Goal: Check status: Verify the current state of an ongoing process or item

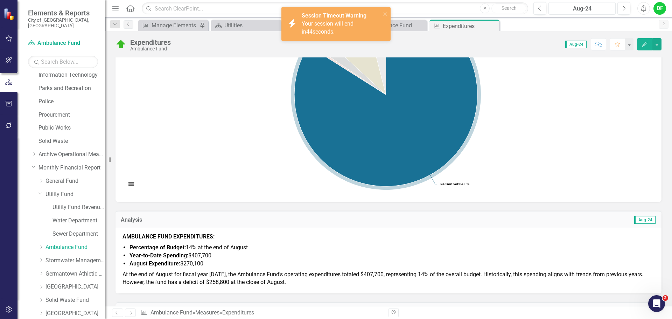
scroll to position [140, 0]
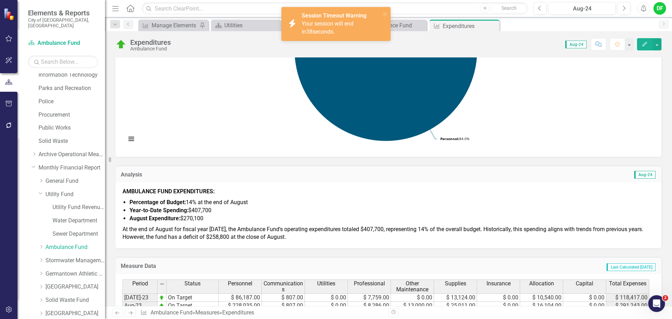
click at [382, 14] on div "icon.bolt Session Timeout Warning Your session will end in 38 seconds." at bounding box center [333, 24] width 99 height 28
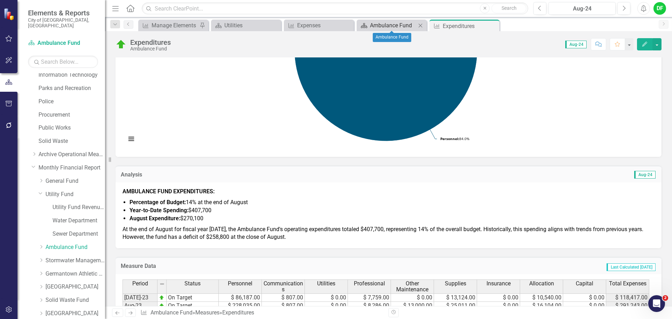
click at [396, 26] on div "Ambulance Fund" at bounding box center [393, 25] width 46 height 9
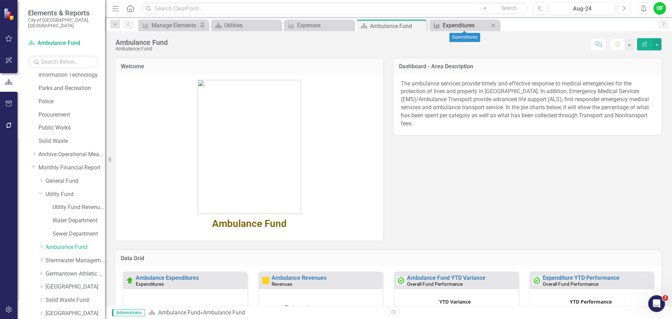
click at [441, 24] on link "Measure Expenditures" at bounding box center [460, 25] width 58 height 9
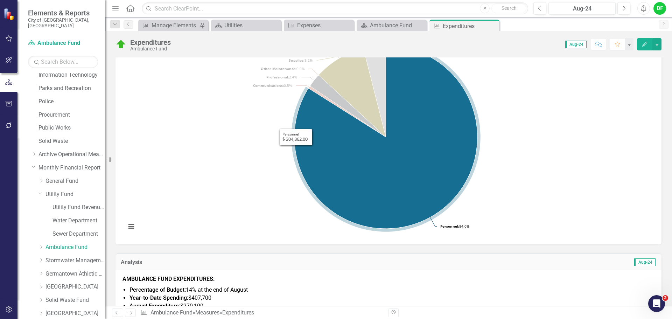
scroll to position [140, 0]
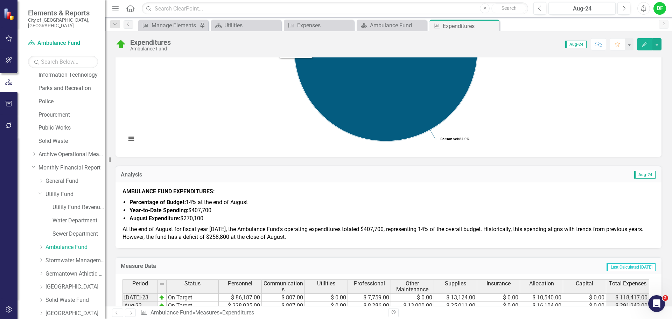
click at [299, 212] on li "Year-to-Date Spending: $407,700" at bounding box center [391, 210] width 525 height 8
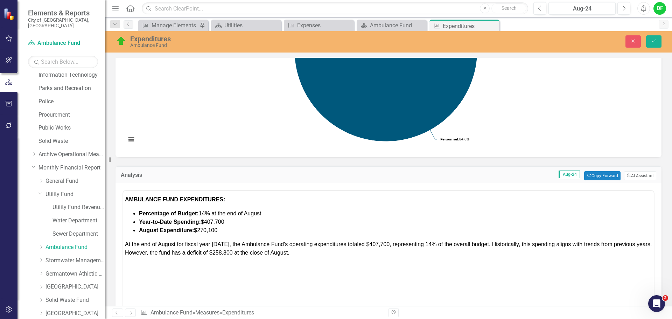
scroll to position [0, 0]
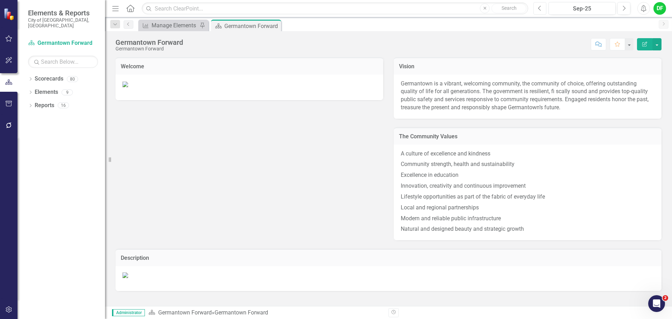
click at [541, 9] on icon "Previous" at bounding box center [540, 8] width 4 height 6
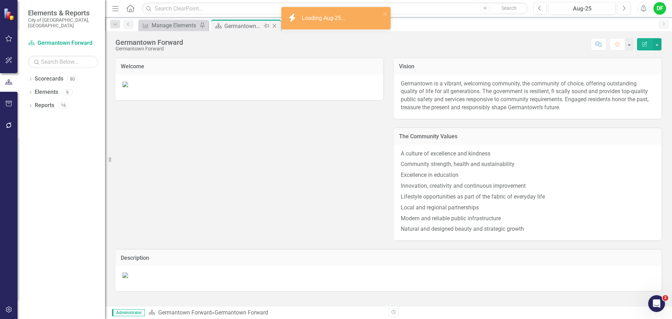
click at [275, 27] on icon "Close" at bounding box center [274, 26] width 7 height 6
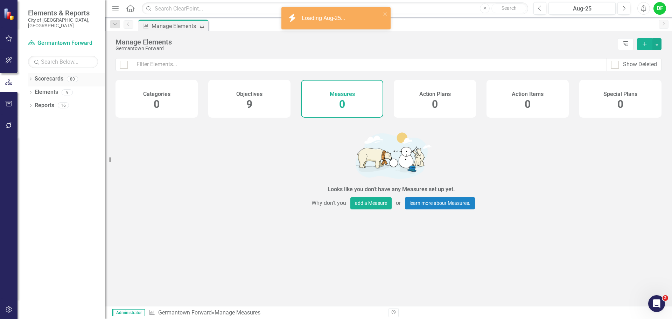
click at [30, 77] on div "Dropdown" at bounding box center [30, 80] width 5 height 6
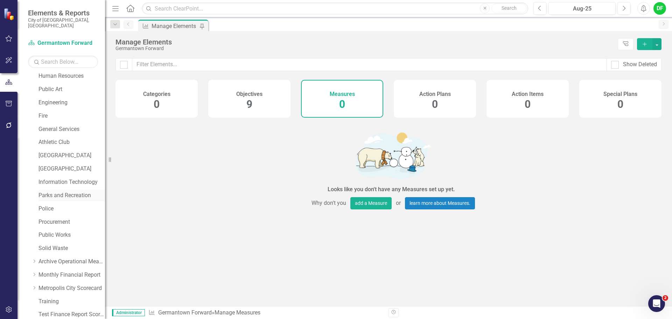
scroll to position [133, 0]
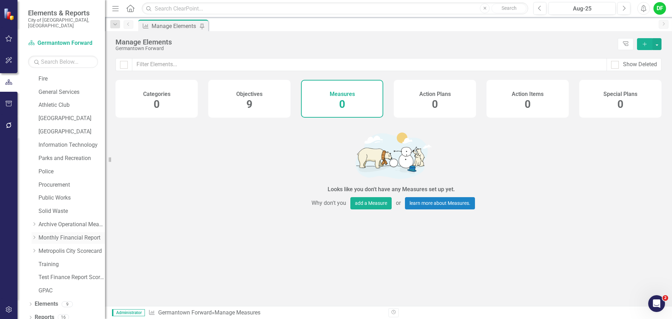
click at [35, 235] on icon "Dropdown" at bounding box center [33, 237] width 5 height 4
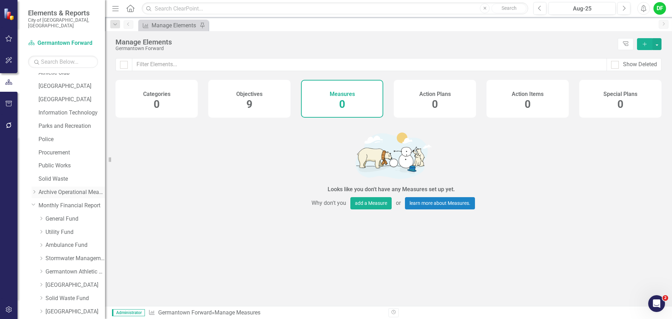
scroll to position [203, 0]
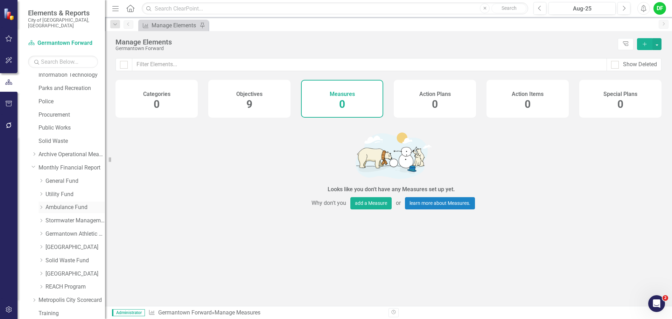
click at [51, 203] on link "Ambulance Fund" at bounding box center [74, 207] width 59 height 8
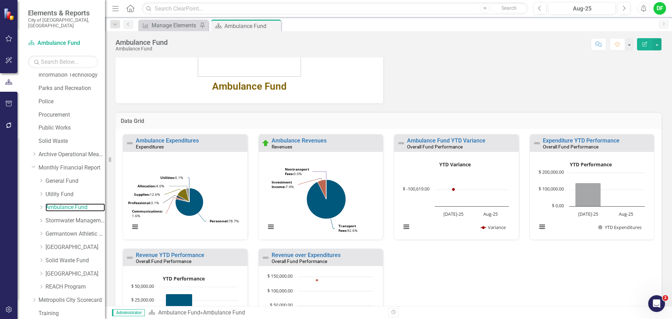
scroll to position [140, 0]
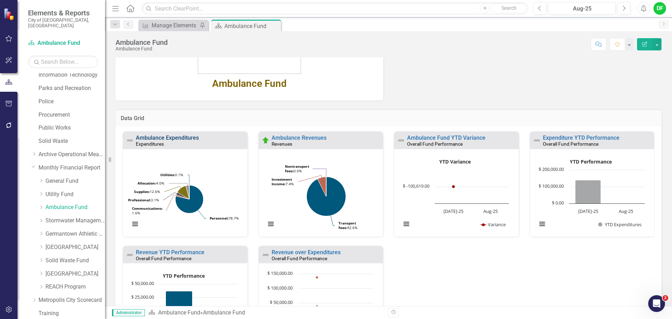
click at [183, 139] on link "Ambulance Expenditures" at bounding box center [167, 137] width 63 height 7
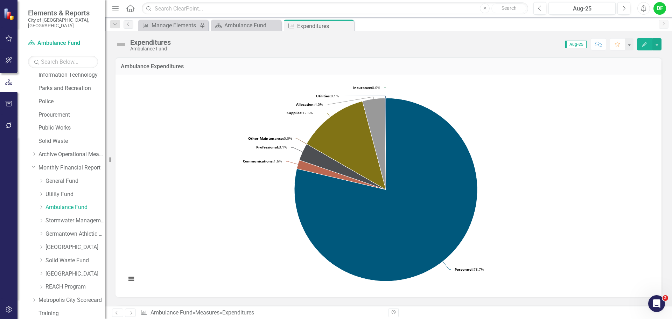
scroll to position [105, 0]
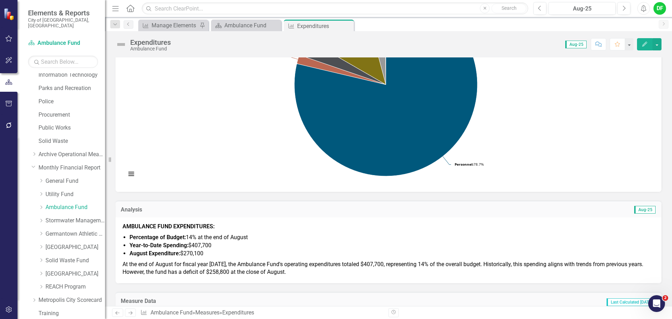
click at [124, 43] on img at bounding box center [120, 44] width 11 height 11
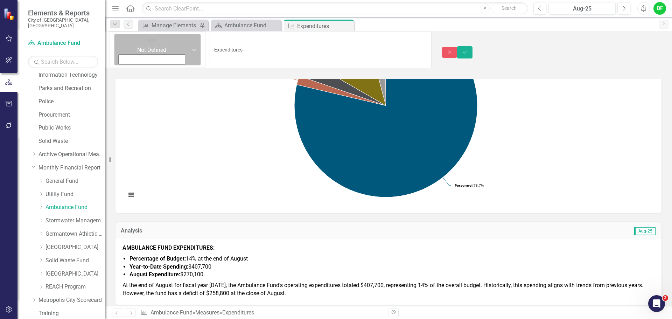
click at [188, 45] on div "Expand" at bounding box center [194, 49] width 13 height 31
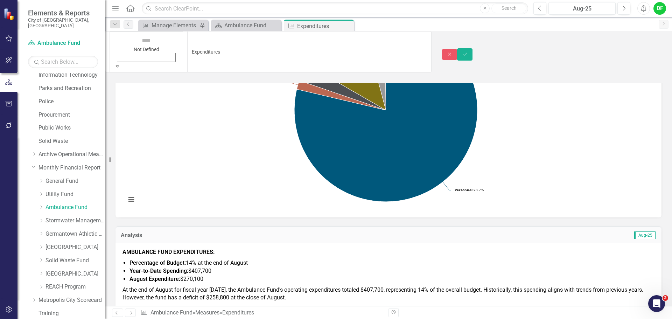
click at [468, 52] on icon "Save" at bounding box center [465, 54] width 6 height 5
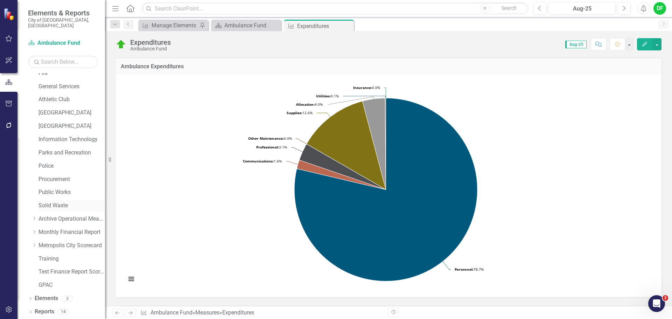
scroll to position [133, 0]
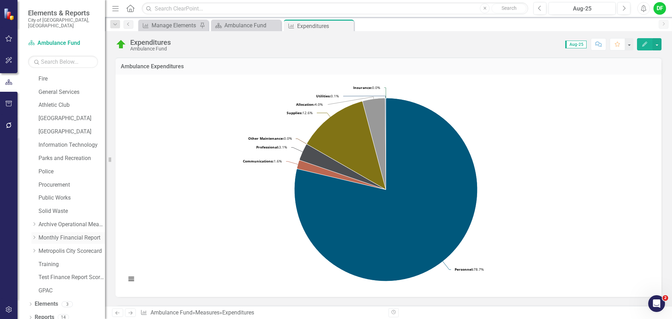
click at [36, 235] on icon "Dropdown" at bounding box center [33, 237] width 5 height 4
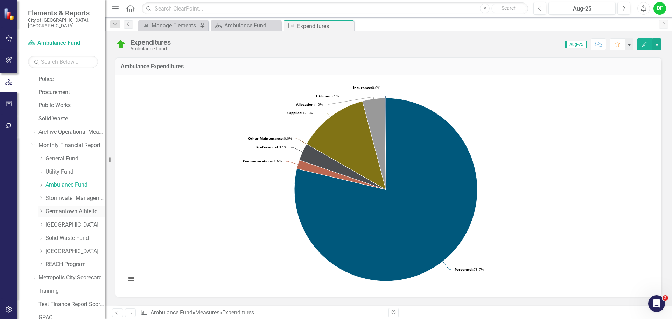
scroll to position [238, 0]
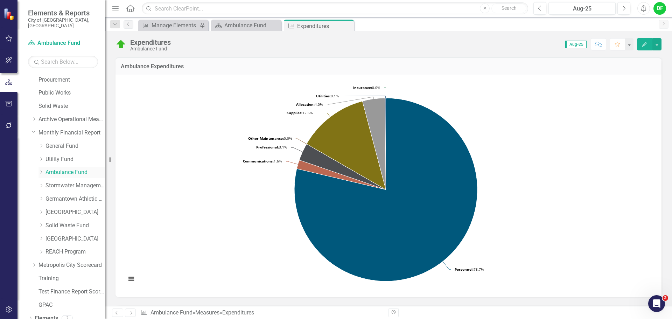
click at [42, 170] on icon "Dropdown" at bounding box center [40, 172] width 5 height 4
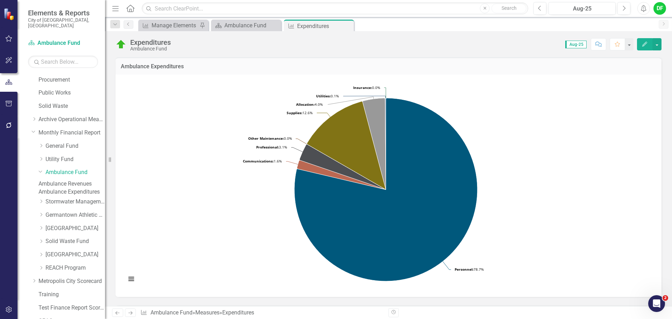
click at [74, 196] on link "Ambulance Expenditures" at bounding box center [71, 192] width 66 height 8
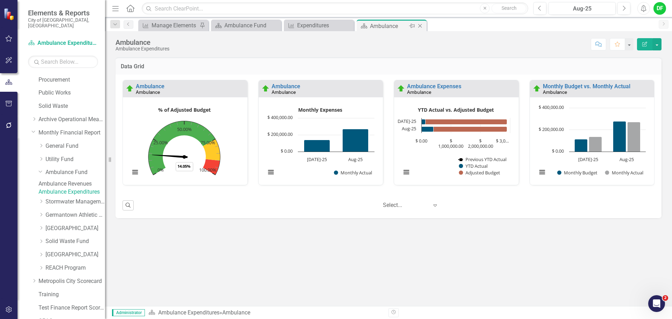
click at [417, 23] on icon "Close" at bounding box center [419, 26] width 7 height 6
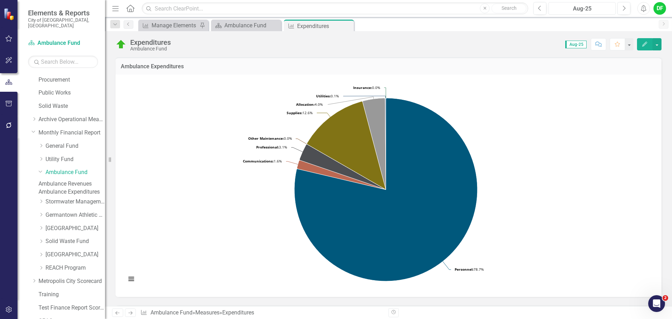
click at [567, 10] on div "Aug-25" at bounding box center [582, 9] width 62 height 8
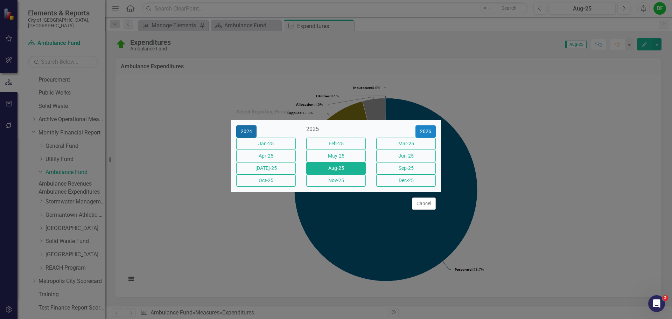
click at [250, 125] on button "2024" at bounding box center [246, 131] width 20 height 12
click at [319, 168] on button "Aug-24" at bounding box center [335, 168] width 59 height 12
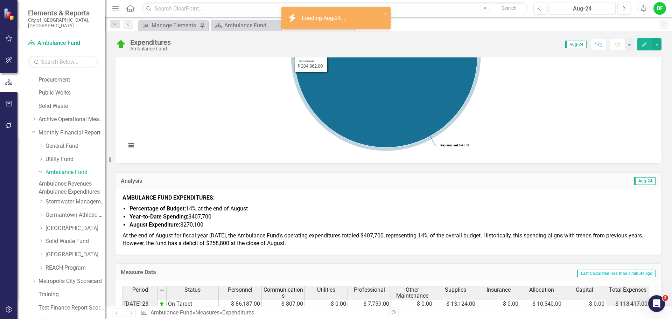
scroll to position [175, 0]
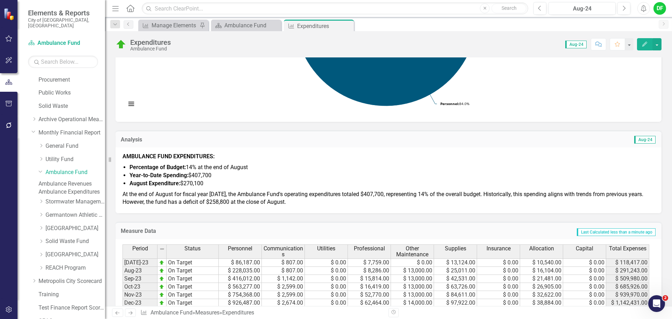
click at [232, 184] on li "August Expenditure: $270,100" at bounding box center [391, 184] width 525 height 8
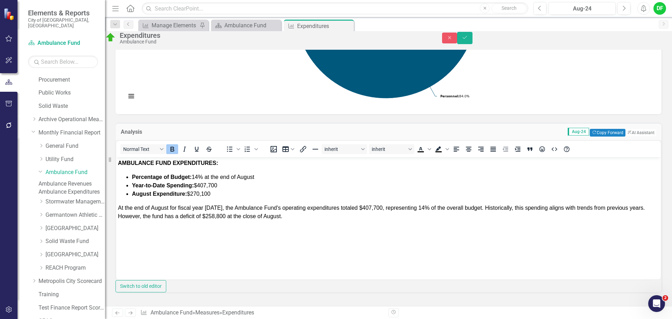
scroll to position [0, 0]
click at [200, 177] on span "Percentage of Budget: 14% at the end of August" at bounding box center [193, 177] width 122 height 6
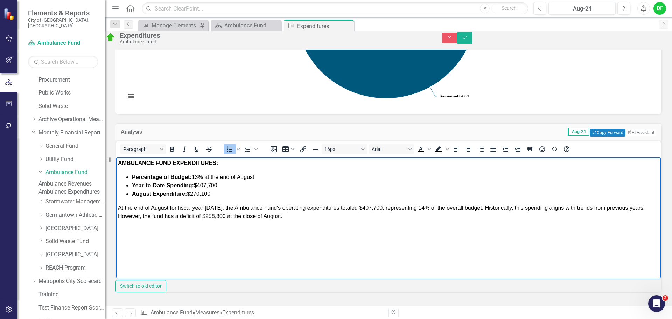
drag, startPoint x: 222, startPoint y: 184, endPoint x: 199, endPoint y: 183, distance: 22.4
click at [199, 183] on li "Year-to-Date Spending: $407,700" at bounding box center [395, 185] width 527 height 8
drag, startPoint x: 222, startPoint y: 193, endPoint x: 191, endPoint y: 194, distance: 30.8
click at [191, 194] on li "August Expenditure: $270,100" at bounding box center [395, 193] width 527 height 8
click at [216, 206] on span "At the end of August for fiscal year [DATE], the Ambulance Fund's operating exp…" at bounding box center [381, 211] width 527 height 14
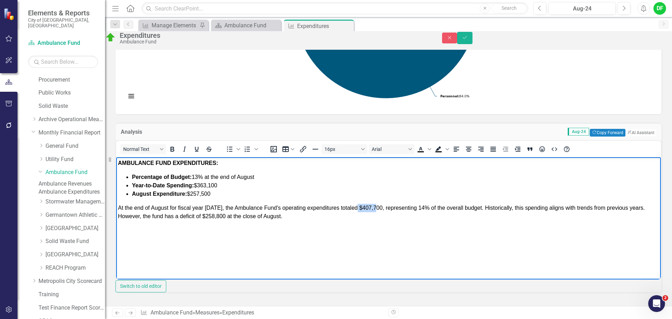
drag, startPoint x: 357, startPoint y: 206, endPoint x: 377, endPoint y: 207, distance: 19.3
click at [377, 207] on span "At the end of August for fiscal year [DATE], the Ambulance Fund's operating exp…" at bounding box center [381, 211] width 527 height 14
click at [419, 209] on span "At the end of August for fiscal year [DATE], the Ambulance Fund's operating exp…" at bounding box center [381, 211] width 527 height 14
drag, startPoint x: 206, startPoint y: 216, endPoint x: 225, endPoint y: 218, distance: 19.0
click at [225, 218] on span "At the end of August for fiscal year [DATE], the Ambulance Fund's operating exp…" at bounding box center [381, 211] width 527 height 14
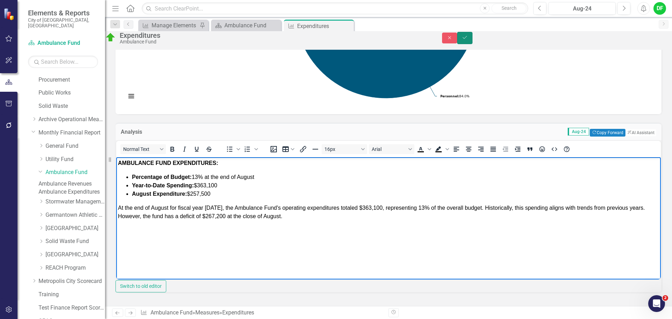
click at [468, 40] on icon "Save" at bounding box center [465, 37] width 6 height 5
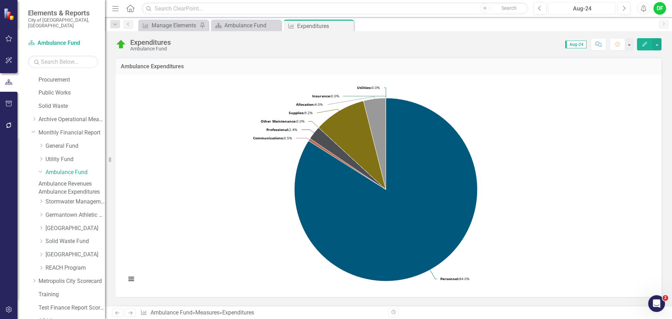
click at [588, 11] on div "Aug-24" at bounding box center [582, 9] width 62 height 8
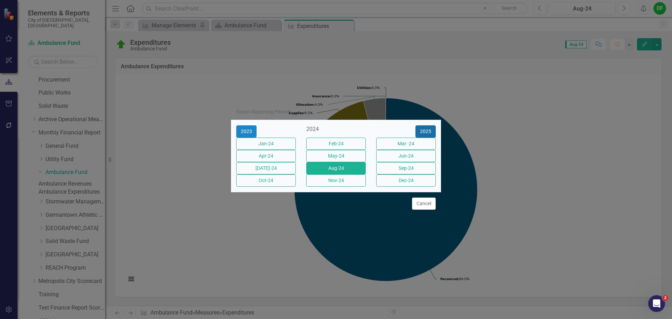
click at [426, 125] on button "2025" at bounding box center [425, 131] width 20 height 12
click at [346, 174] on button "Aug-25" at bounding box center [335, 168] width 59 height 12
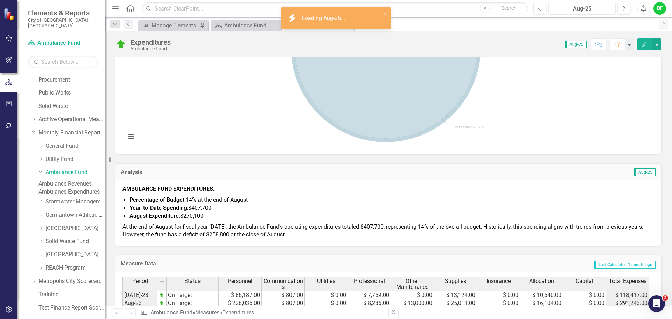
scroll to position [175, 0]
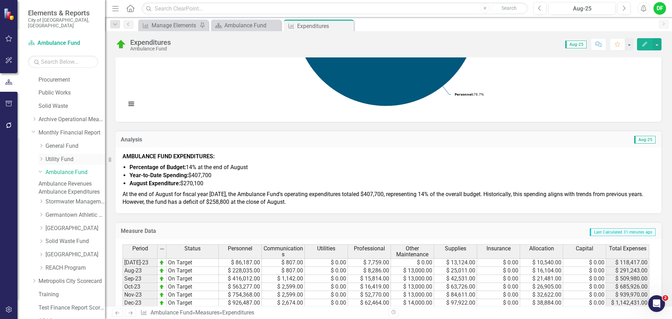
click at [51, 155] on link "Utility Fund" at bounding box center [74, 159] width 59 height 8
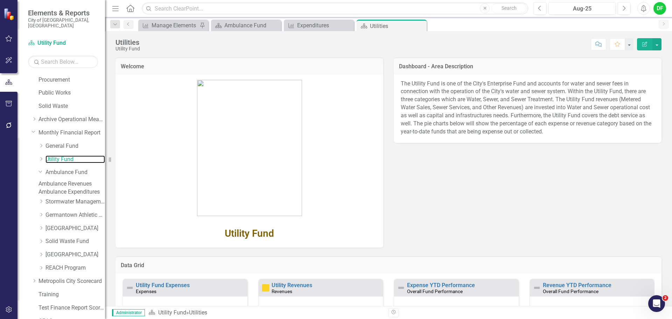
scroll to position [70, 0]
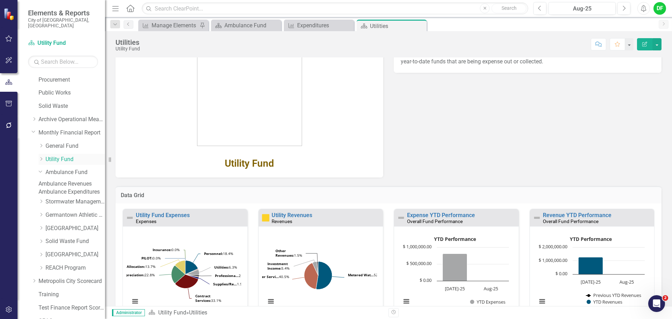
click at [42, 157] on icon "Dropdown" at bounding box center [40, 159] width 5 height 4
click at [160, 214] on link "Utility Fund Expenses" at bounding box center [163, 215] width 54 height 7
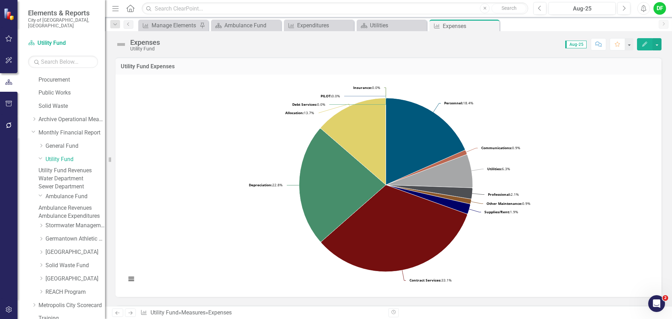
click at [122, 44] on img at bounding box center [120, 44] width 11 height 11
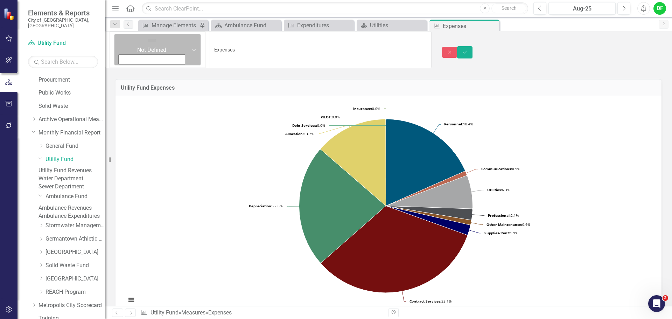
click at [188, 46] on div "Expand" at bounding box center [194, 49] width 13 height 31
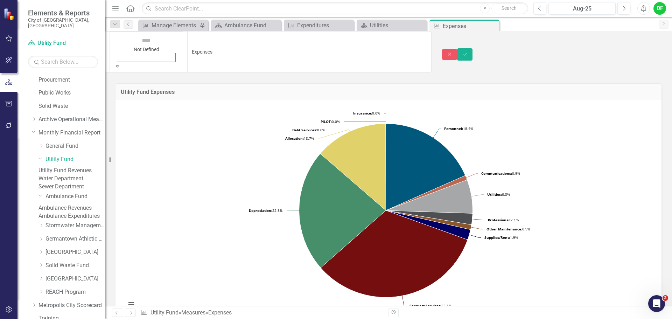
click at [468, 52] on icon "Save" at bounding box center [465, 54] width 6 height 5
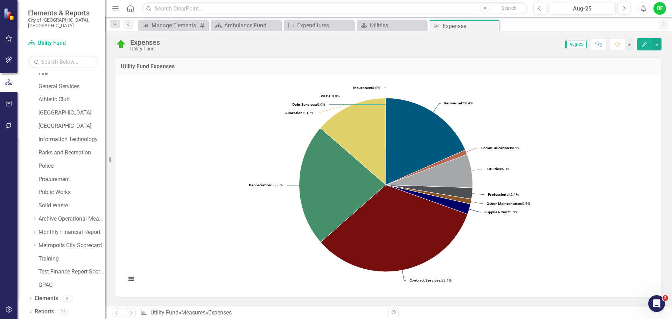
scroll to position [133, 0]
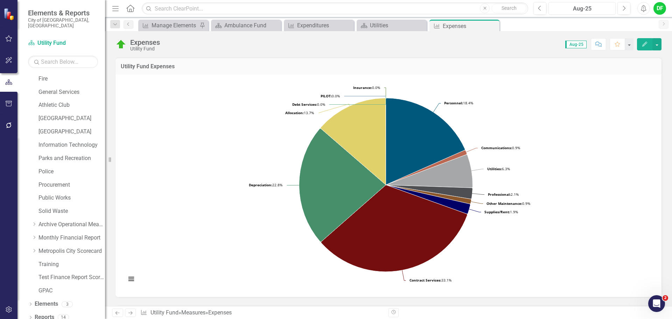
click at [575, 9] on div "Aug-25" at bounding box center [582, 9] width 62 height 8
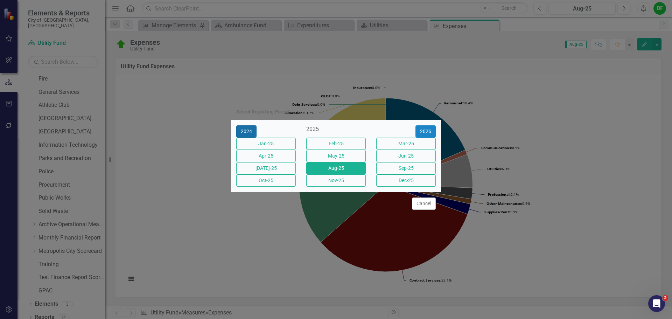
click at [252, 125] on button "2024" at bounding box center [246, 131] width 20 height 12
click at [323, 167] on button "Aug-24" at bounding box center [335, 168] width 59 height 12
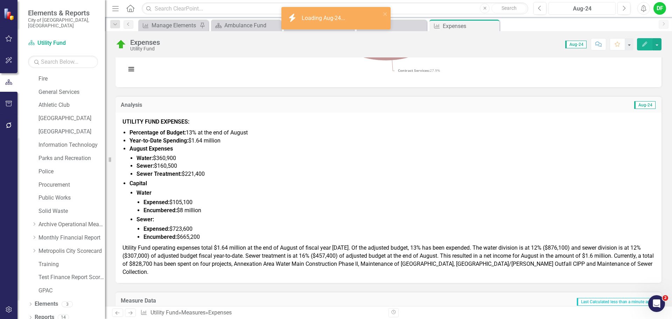
scroll to position [210, 0]
click at [219, 167] on li "Sewer: $160,500" at bounding box center [395, 166] width 518 height 8
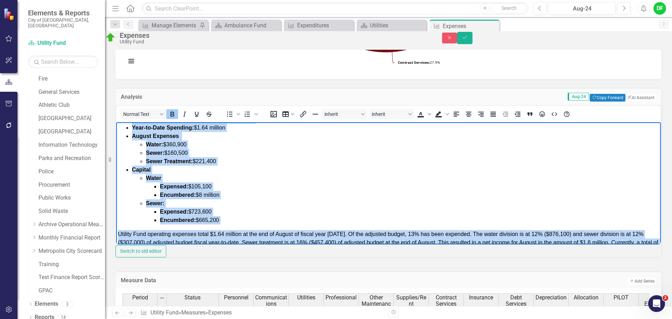
scroll to position [49, 0]
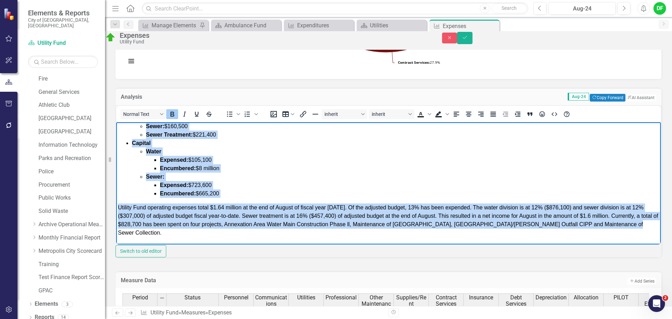
drag, startPoint x: 117, startPoint y: 127, endPoint x: 544, endPoint y: 383, distance: 498.2
click at [421, 244] on html "UTILITY FUND EXPENSES: Percentage of Budget: 13% at the end of August Year-to-D…" at bounding box center [388, 157] width 545 height 171
copy body "UTILITY FUND EXPENSES: Percentage of Budget: 13% at the end of August Year-to-D…"
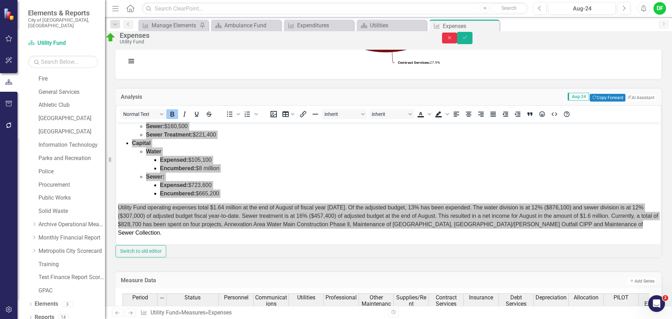
click at [453, 40] on icon "Close" at bounding box center [450, 37] width 6 height 5
